Goal: Task Accomplishment & Management: Use online tool/utility

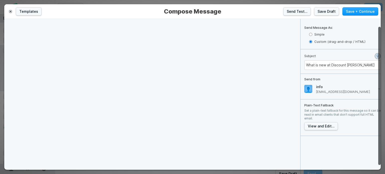
scroll to position [14, 0]
drag, startPoint x: 380, startPoint y: 54, endPoint x: 381, endPoint y: 71, distance: 16.6
click at [381, 71] on div at bounding box center [379, 101] width 3 height 138
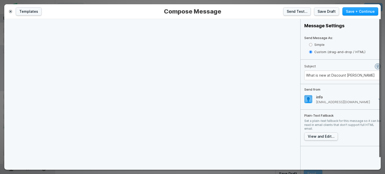
drag, startPoint x: 380, startPoint y: 67, endPoint x: 383, endPoint y: 25, distance: 42.2
click at [383, 25] on div "Templates Compose Message Send Test… Save Draft Save + Continue 1 XXXXXXXXXXXXX…" at bounding box center [192, 87] width 385 height 174
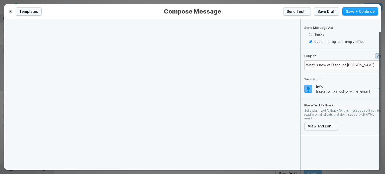
drag, startPoint x: 379, startPoint y: 64, endPoint x: 384, endPoint y: 114, distance: 50.1
click at [384, 114] on div "Templates Compose Message Send Test… Save Draft Save + Continue 1 XXXXXXXXXXXXX…" at bounding box center [192, 87] width 385 height 174
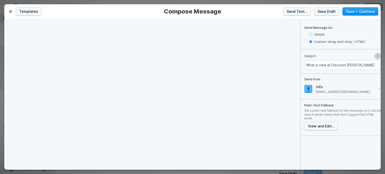
click at [350, 11] on button "Save + Continue" at bounding box center [360, 11] width 36 height 8
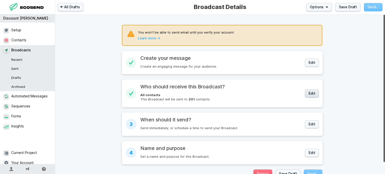
click at [313, 94] on button "Edit" at bounding box center [312, 94] width 14 height 8
select select "everyone"
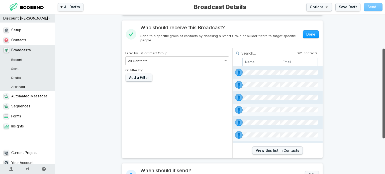
scroll to position [60, 0]
drag, startPoint x: 385, startPoint y: 60, endPoint x: 385, endPoint y: 94, distance: 33.8
click at [385, 94] on div at bounding box center [384, 94] width 3 height 90
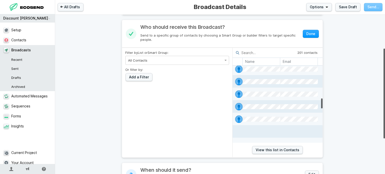
scroll to position [1212, 0]
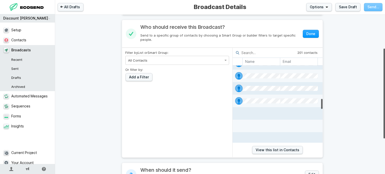
drag, startPoint x: 320, startPoint y: 69, endPoint x: 322, endPoint y: 103, distance: 33.4
click at [322, 103] on div "You won't be able to send email until you verify your account Learn more → 1 Cr…" at bounding box center [222, 97] width 221 height 284
click at [315, 68] on ul at bounding box center [280, 63] width 75 height 13
click at [298, 78] on ul at bounding box center [280, 76] width 75 height 13
click at [240, 67] on li at bounding box center [280, 63] width 94 height 13
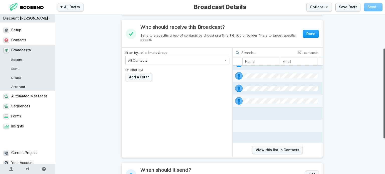
click at [286, 145] on div "View this list in Contacts" at bounding box center [278, 150] width 90 height 15
click at [286, 149] on link "View this list in Contacts" at bounding box center [277, 150] width 51 height 8
click at [311, 34] on button "Done" at bounding box center [311, 34] width 16 height 8
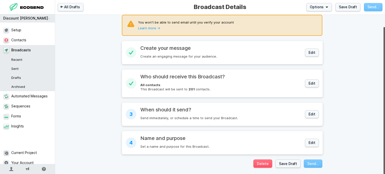
scroll to position [13, 0]
click at [292, 166] on div "You won't be able to send email until you verify your account Learn more → 1 Cr…" at bounding box center [222, 91] width 221 height 173
click at [291, 160] on button "Save Draft" at bounding box center [288, 164] width 25 height 8
